Goal: Find specific page/section: Find specific page/section

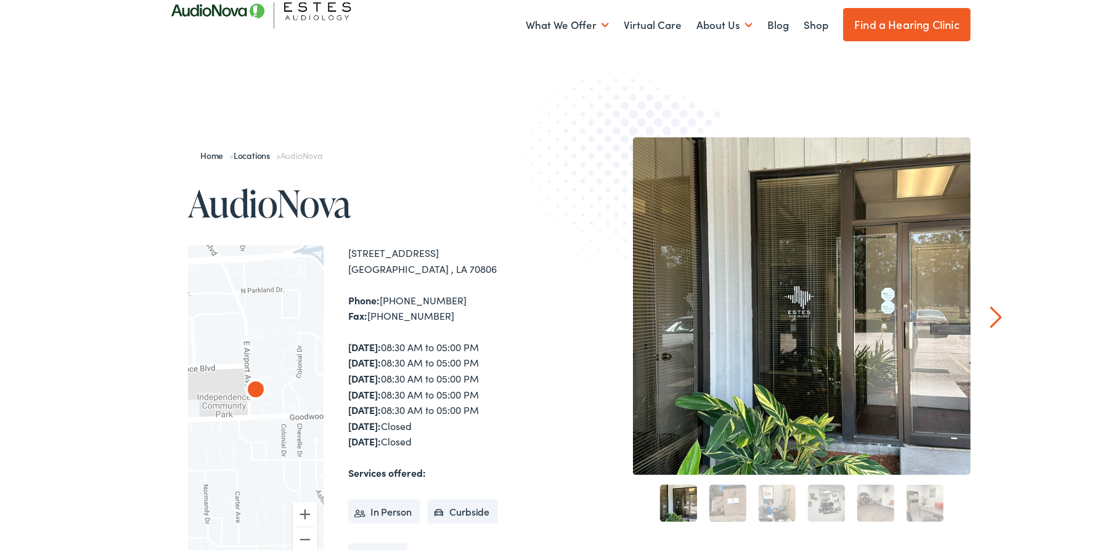
scroll to position [123, 0]
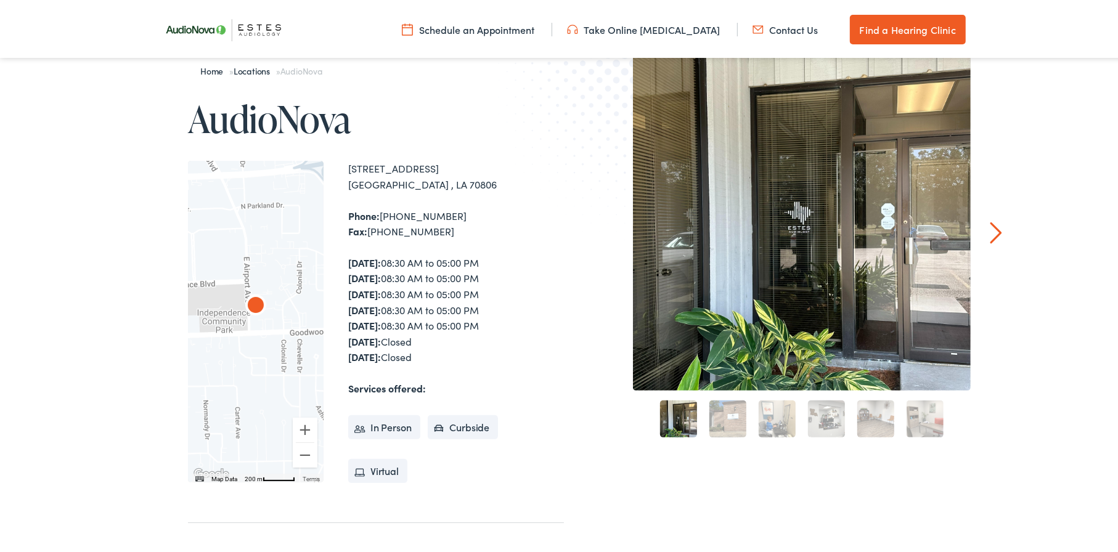
click at [778, 18] on ul "Schedule an Appointment Take Online [MEDICAL_DATA] Contact Us Find a Hearing Cl…" at bounding box center [568, 27] width 823 height 30
click at [765, 38] on ul "Schedule an Appointment Take Online [MEDICAL_DATA] Contact Us Find a Hearing Cl…" at bounding box center [568, 27] width 823 height 30
click at [778, 26] on link "Contact Us" at bounding box center [786, 27] width 66 height 14
drag, startPoint x: 454, startPoint y: 296, endPoint x: 189, endPoint y: 540, distance: 360.0
click at [314, 430] on div "← Move left → Move right ↑ Move up ↓ Move down + Zoom in - Zoom out Home Jump l…" at bounding box center [376, 319] width 376 height 322
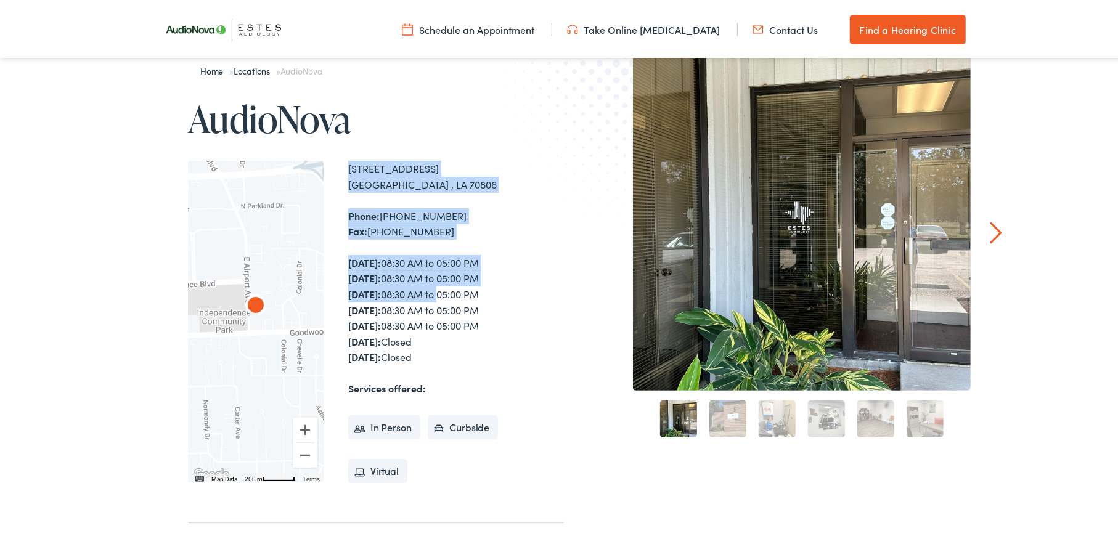
click at [759, 419] on link "3" at bounding box center [777, 416] width 37 height 37
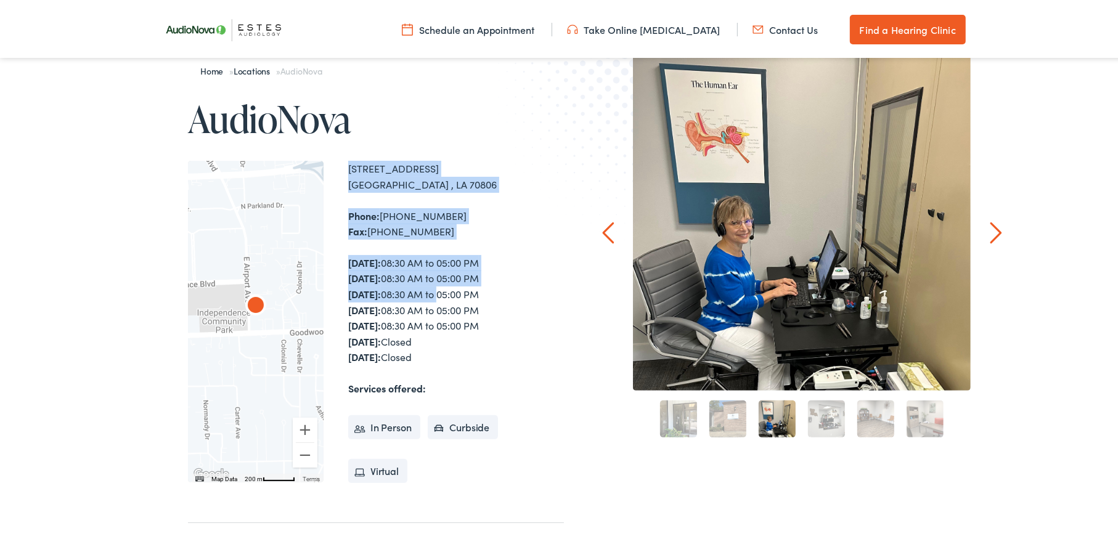
click at [823, 423] on link "4" at bounding box center [826, 416] width 37 height 37
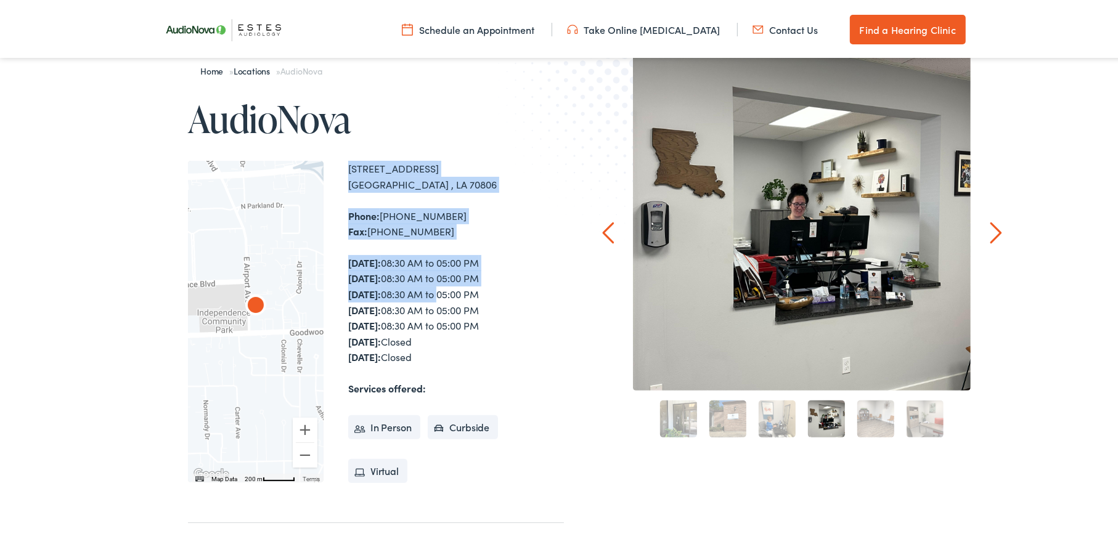
click at [858, 423] on link "5" at bounding box center [876, 416] width 37 height 37
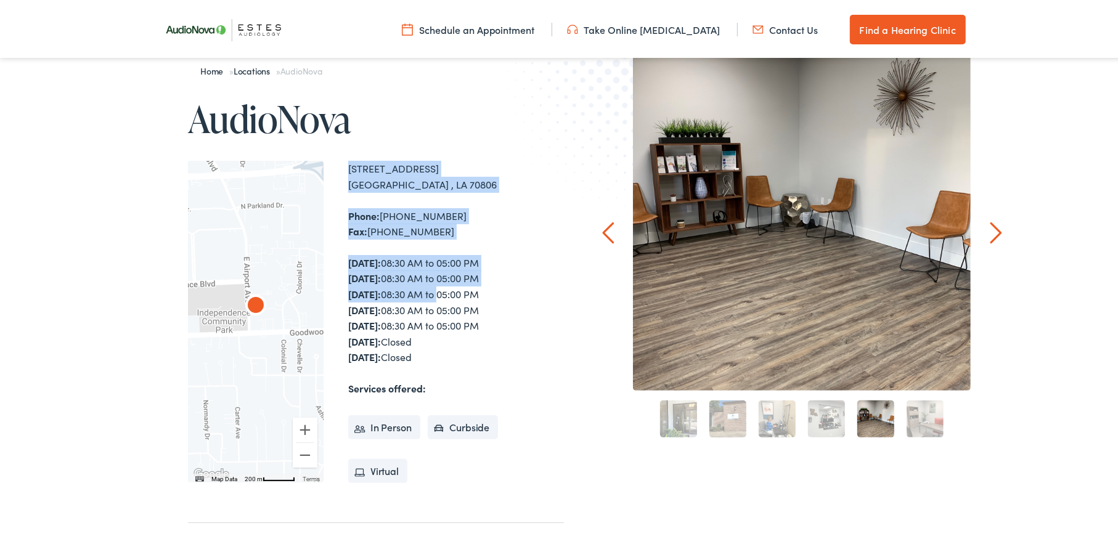
click at [913, 421] on link "6" at bounding box center [925, 416] width 37 height 37
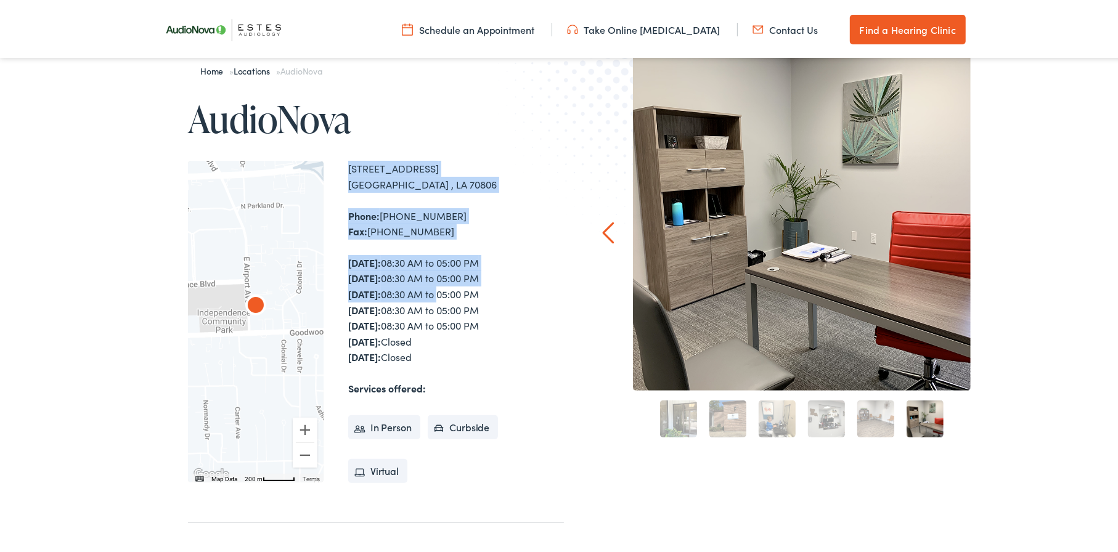
click at [663, 413] on link "1" at bounding box center [678, 416] width 37 height 37
